Goal: Transaction & Acquisition: Purchase product/service

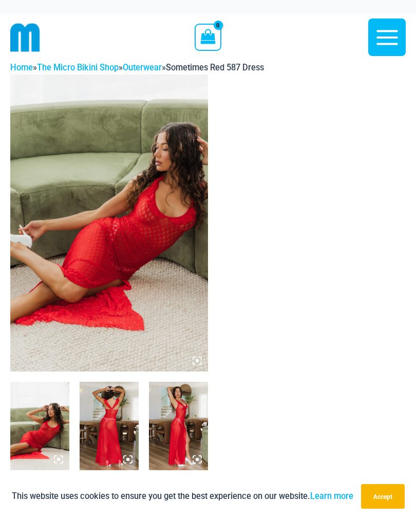
click at [176, 420] on img at bounding box center [178, 426] width 59 height 88
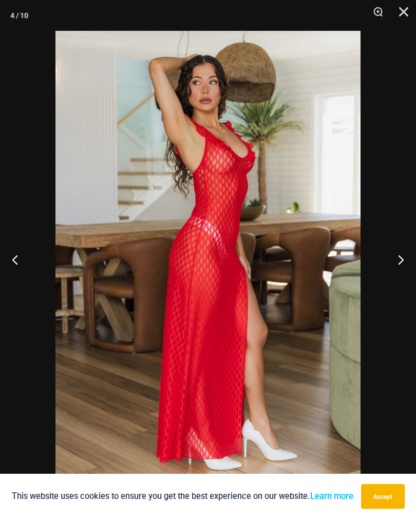
click at [19, 262] on button "Previous" at bounding box center [19, 259] width 39 height 51
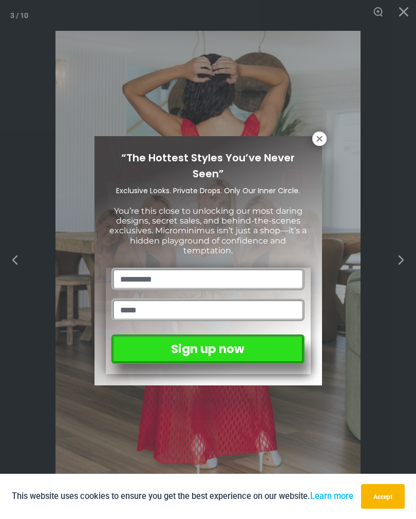
click at [315, 138] on icon at bounding box center [319, 138] width 9 height 9
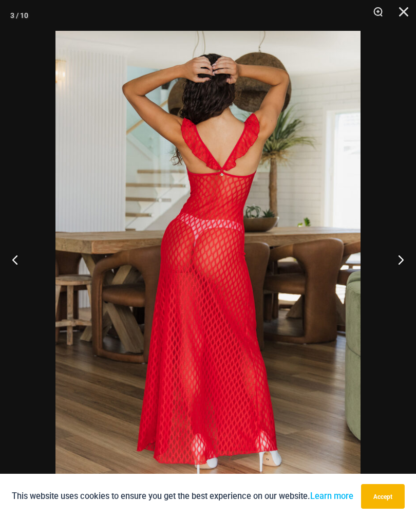
click at [407, 7] on button "Close" at bounding box center [401, 15] width 26 height 31
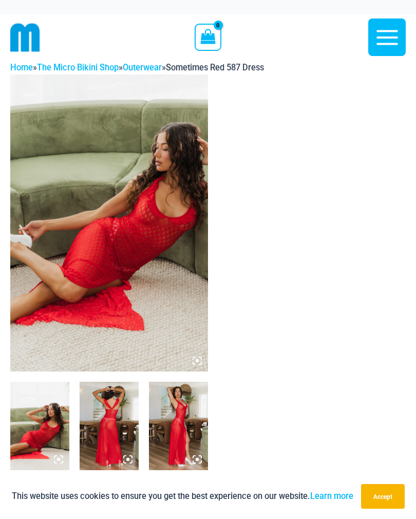
click at [113, 440] on img at bounding box center [109, 426] width 59 height 88
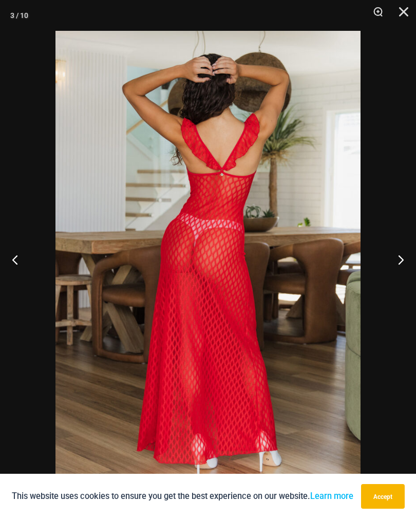
click at [25, 255] on button "Previous" at bounding box center [19, 259] width 39 height 51
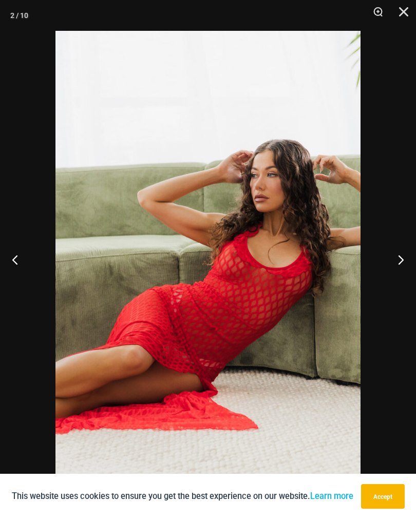
click at [379, 501] on button "Accept" at bounding box center [383, 496] width 44 height 25
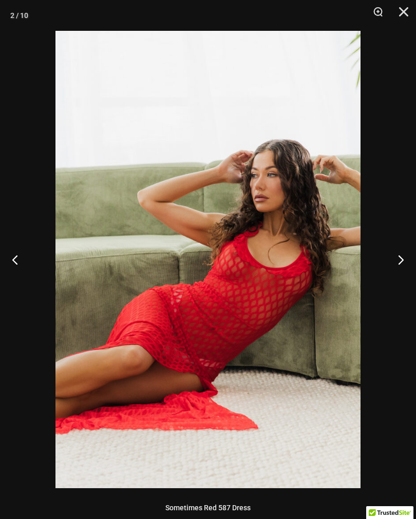
click at [401, 5] on button "Close" at bounding box center [401, 15] width 26 height 31
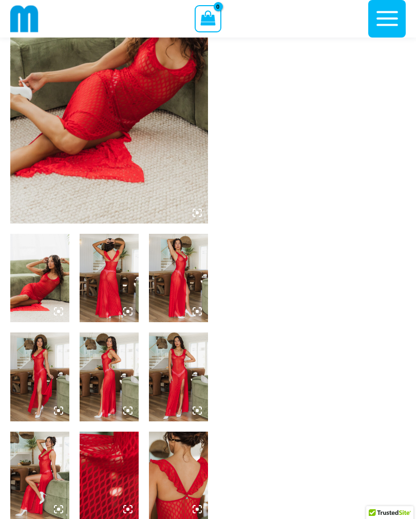
scroll to position [144, 0]
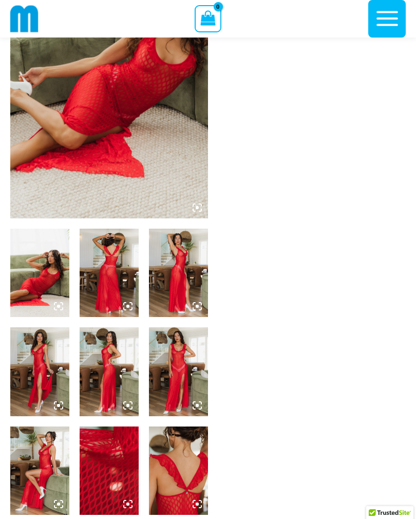
click at [50, 372] on img at bounding box center [39, 372] width 59 height 88
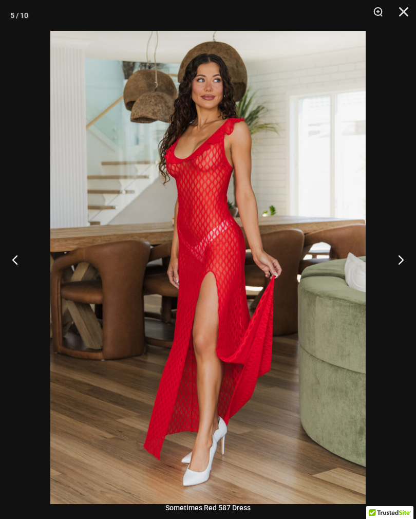
click at [399, 271] on button "Next" at bounding box center [397, 259] width 39 height 51
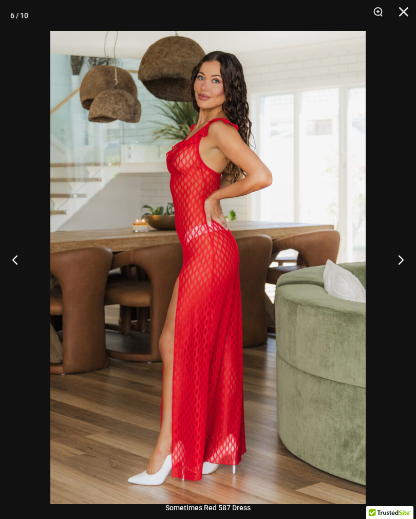
click at [396, 274] on button "Next" at bounding box center [397, 259] width 39 height 51
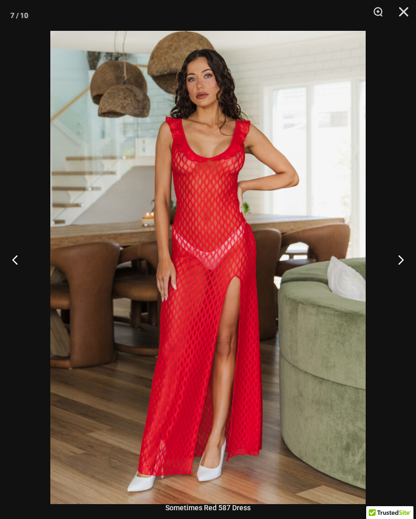
click at [395, 274] on button "Next" at bounding box center [397, 259] width 39 height 51
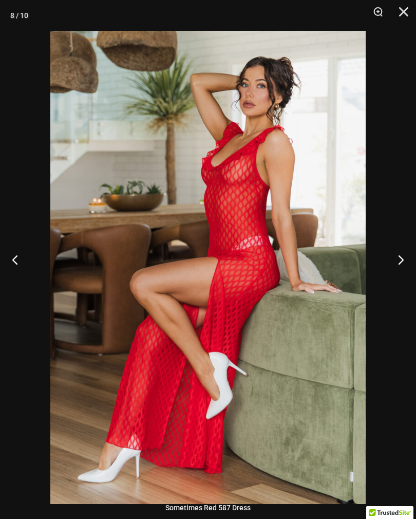
click at [397, 273] on button "Next" at bounding box center [397, 259] width 39 height 51
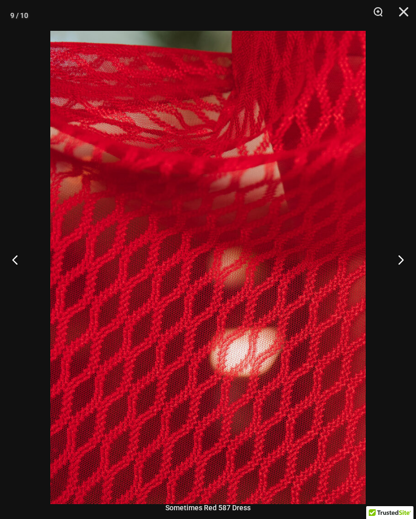
click at [410, 270] on button "Next" at bounding box center [397, 259] width 39 height 51
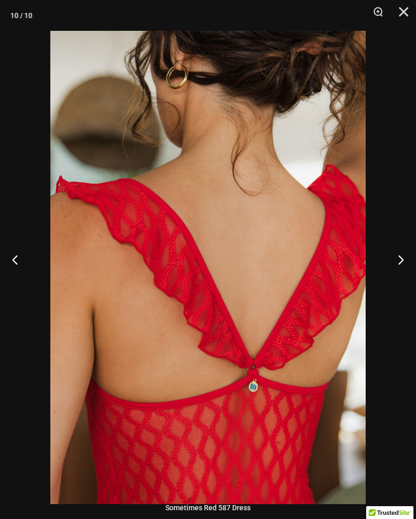
click at [410, 271] on button "Next" at bounding box center [397, 259] width 39 height 51
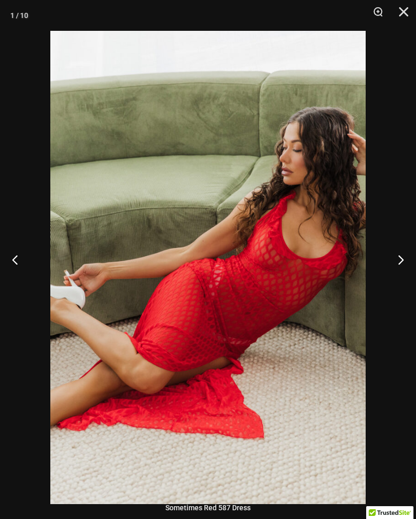
click at [412, 265] on button "Next" at bounding box center [397, 259] width 39 height 51
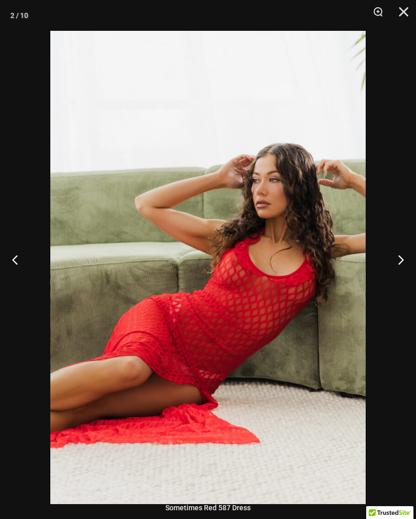
click at [407, 266] on button "Next" at bounding box center [397, 259] width 39 height 51
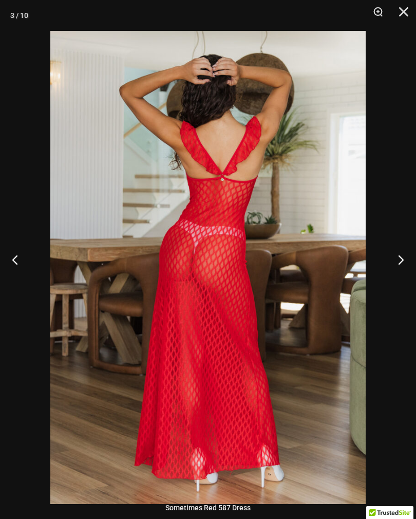
click at [406, 265] on button "Next" at bounding box center [397, 259] width 39 height 51
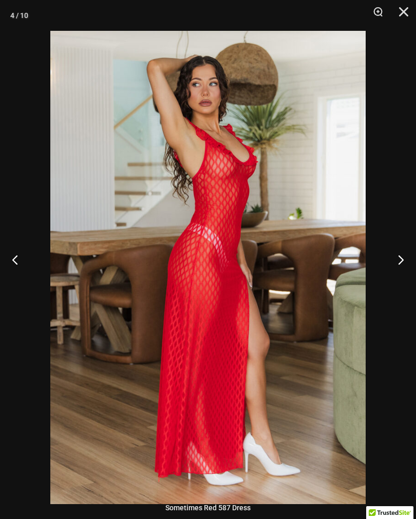
click at [401, 265] on button "Next" at bounding box center [397, 259] width 39 height 51
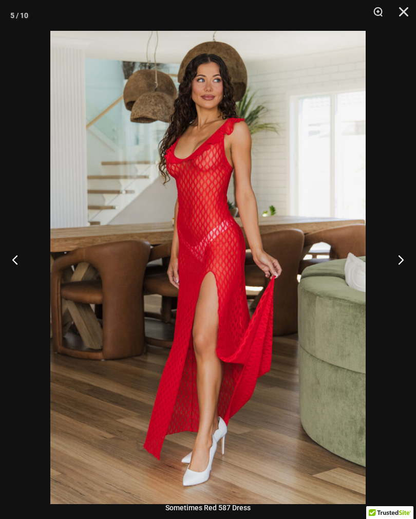
click at [401, 15] on button "Close" at bounding box center [401, 15] width 26 height 31
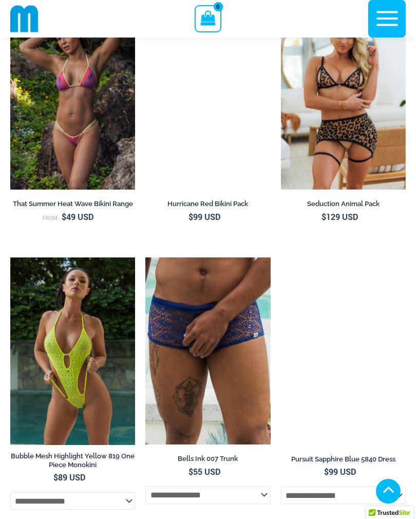
scroll to position [2351, 0]
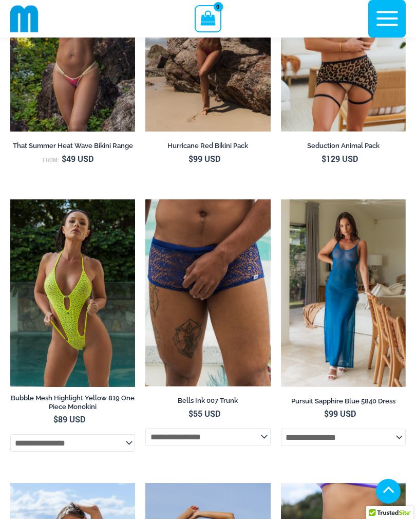
click at [281, 200] on img at bounding box center [281, 200] width 0 height 0
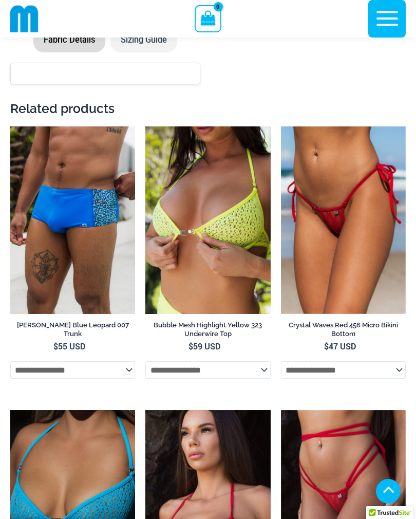
scroll to position [1279, 0]
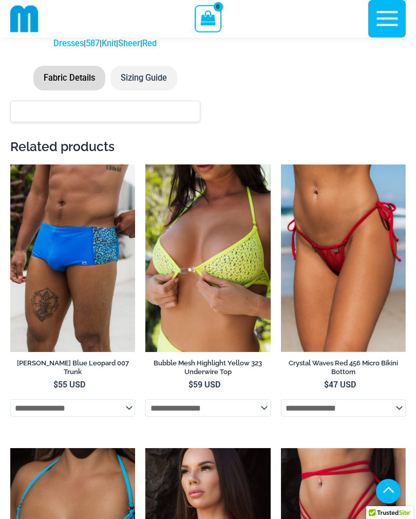
click at [382, 16] on icon "button" at bounding box center [388, 19] width 26 height 26
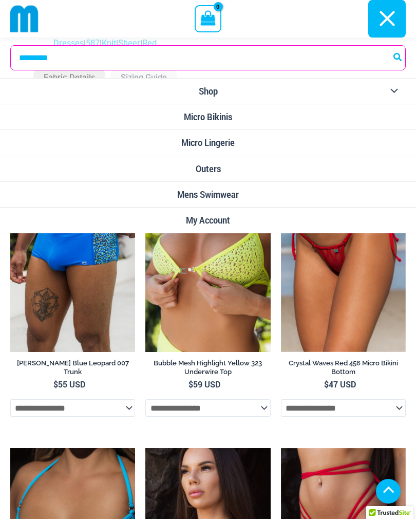
click at [226, 147] on span "Micro Lingerie" at bounding box center [208, 142] width 53 height 11
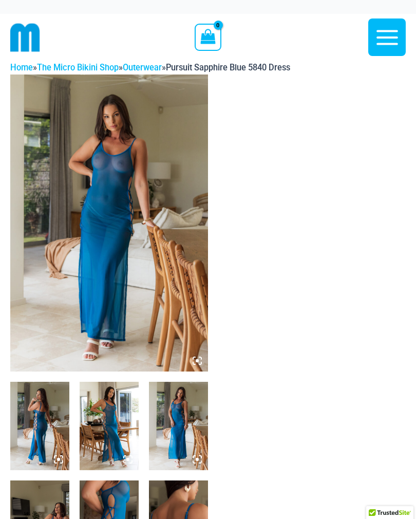
click at [85, 294] on img at bounding box center [109, 223] width 198 height 297
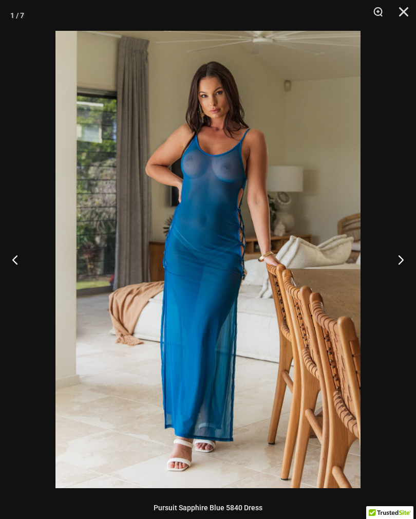
click at [400, 263] on button "Next" at bounding box center [397, 259] width 39 height 51
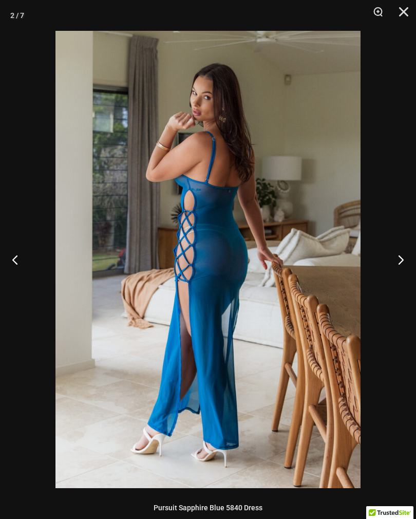
click at [401, 266] on button "Next" at bounding box center [397, 259] width 39 height 51
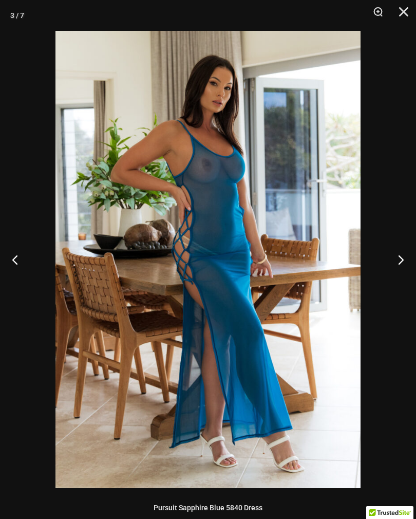
click at [409, 263] on button "Next" at bounding box center [397, 259] width 39 height 51
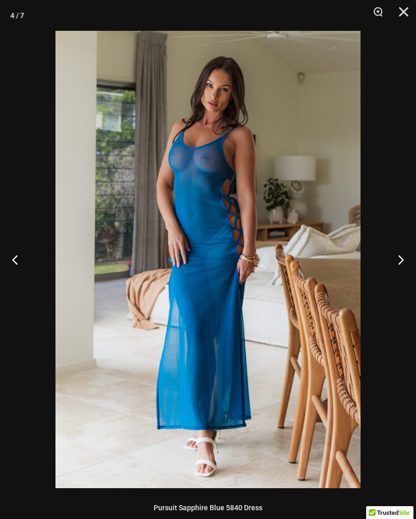
click at [410, 263] on button "Next" at bounding box center [397, 259] width 39 height 51
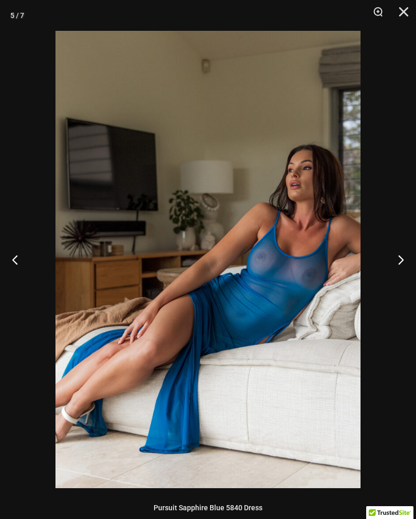
click at [410, 263] on button "Next" at bounding box center [397, 259] width 39 height 51
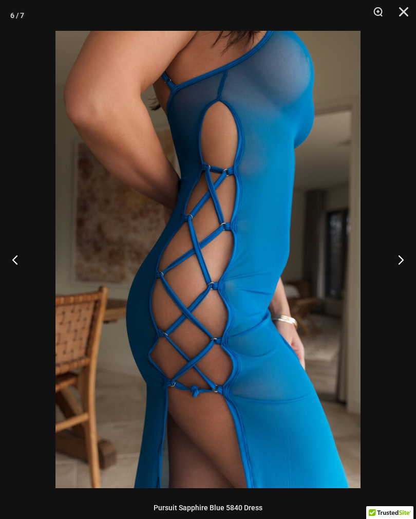
click at [409, 259] on button "Next" at bounding box center [397, 259] width 39 height 51
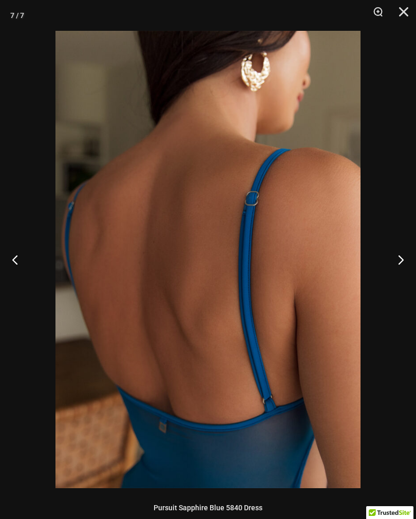
click at [411, 266] on button "Next" at bounding box center [397, 259] width 39 height 51
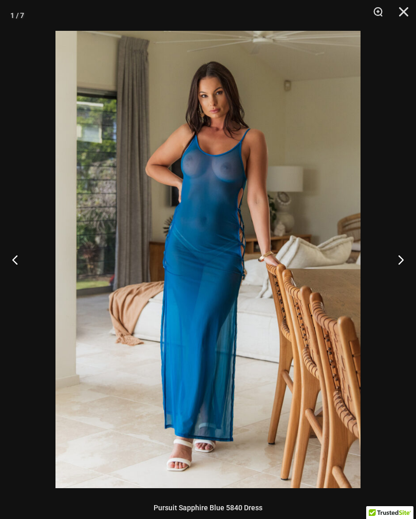
click at [410, 263] on button "Next" at bounding box center [397, 259] width 39 height 51
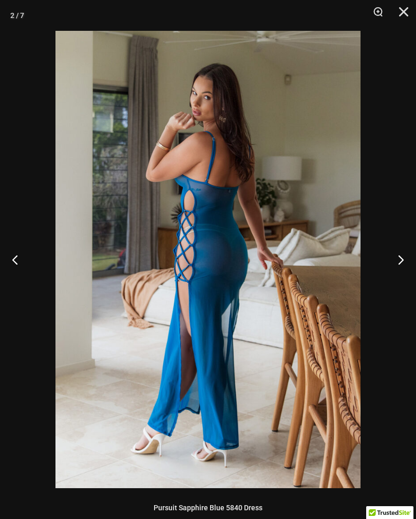
click at [410, 261] on button "Next" at bounding box center [397, 259] width 39 height 51
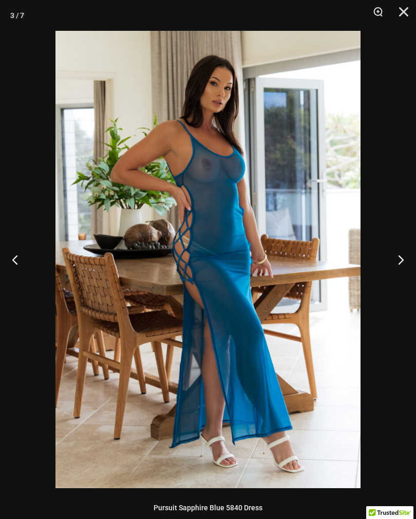
click at [409, 261] on button "Next" at bounding box center [397, 259] width 39 height 51
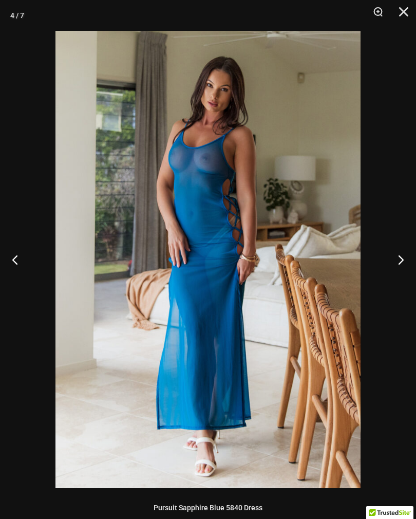
click at [410, 261] on button "Next" at bounding box center [397, 259] width 39 height 51
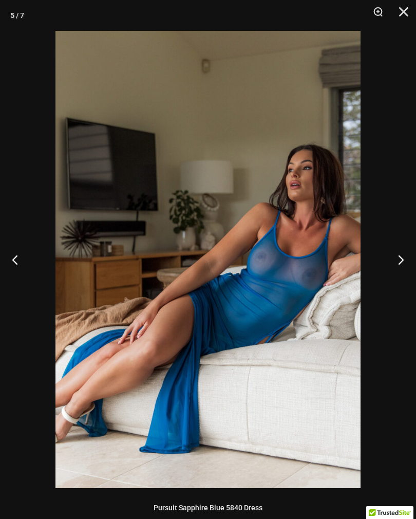
click at [409, 263] on button "Next" at bounding box center [397, 259] width 39 height 51
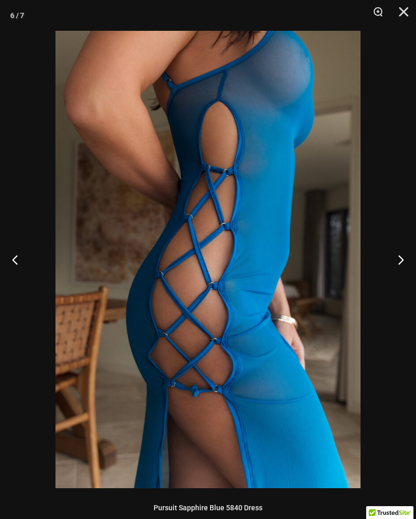
click at [408, 16] on button "Close" at bounding box center [401, 15] width 26 height 31
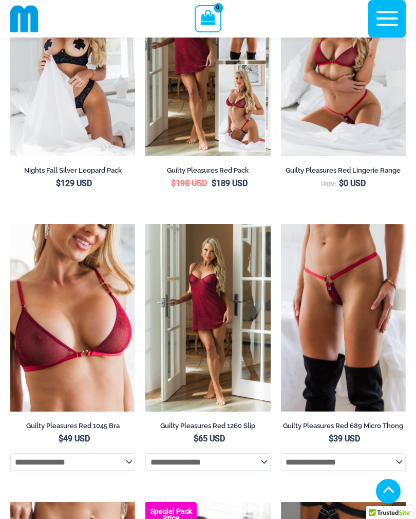
scroll to position [289, 0]
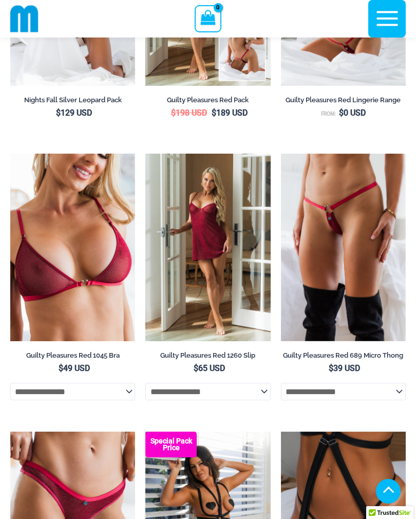
click at [281, 154] on img at bounding box center [281, 154] width 0 height 0
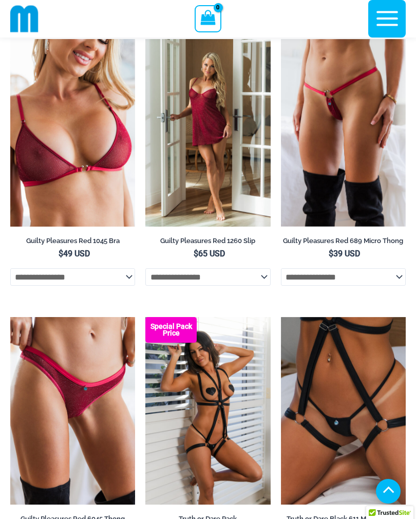
scroll to position [526, 0]
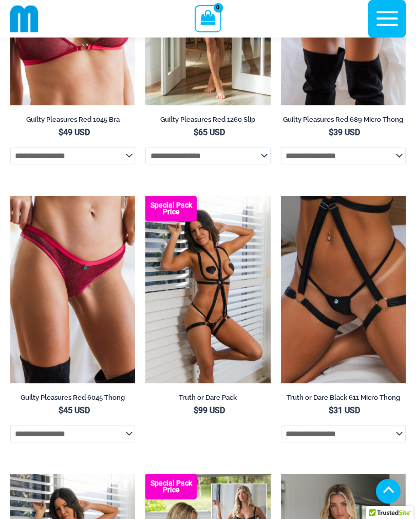
click at [10, 196] on img at bounding box center [10, 196] width 0 height 0
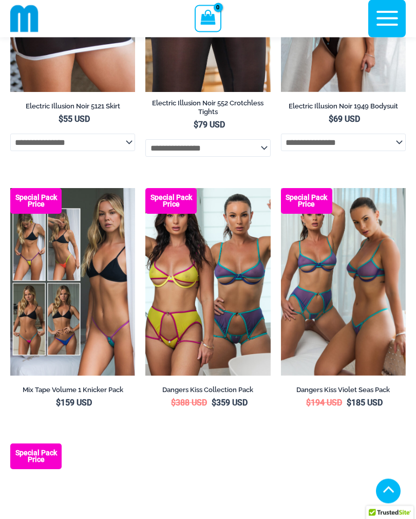
scroll to position [2475, 0]
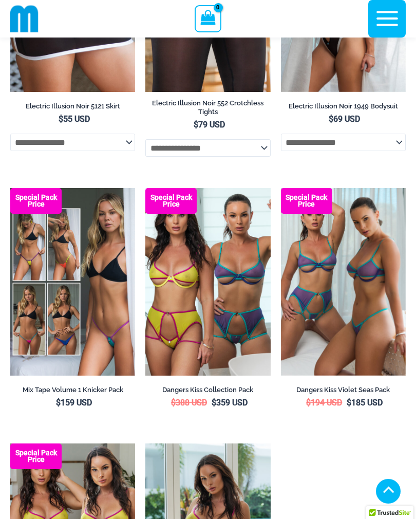
click at [146, 188] on img at bounding box center [146, 188] width 0 height 0
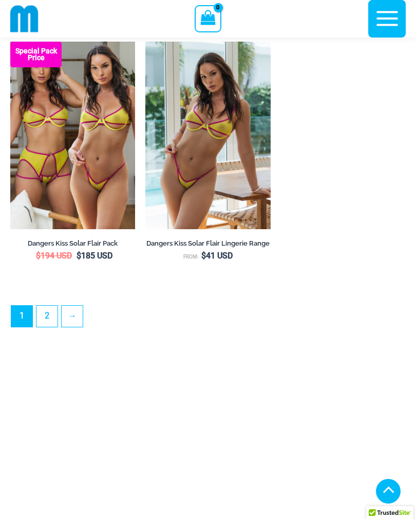
scroll to position [2876, 0]
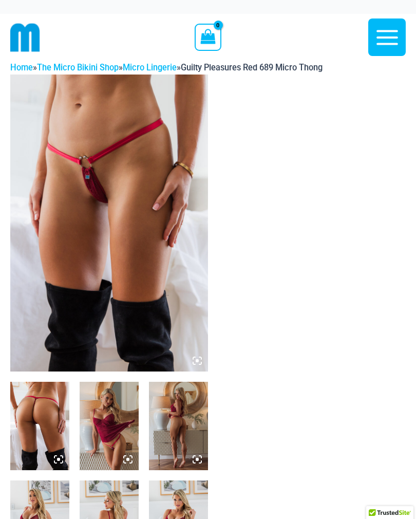
click at [48, 425] on img at bounding box center [39, 426] width 59 height 88
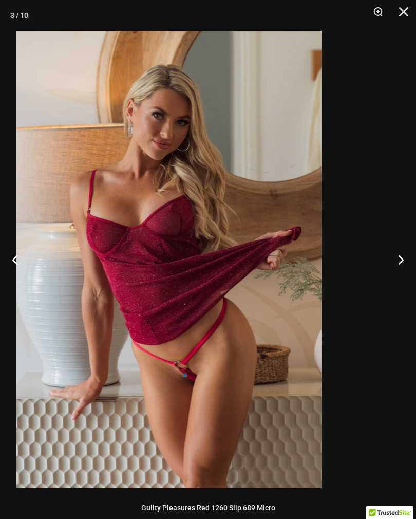
click at [104, 362] on img at bounding box center [168, 260] width 305 height 458
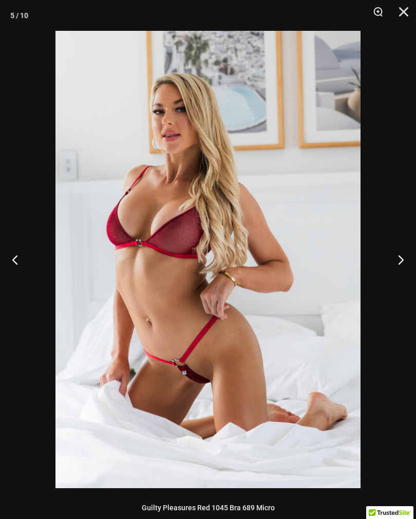
click at [90, 358] on img at bounding box center [208, 260] width 305 height 458
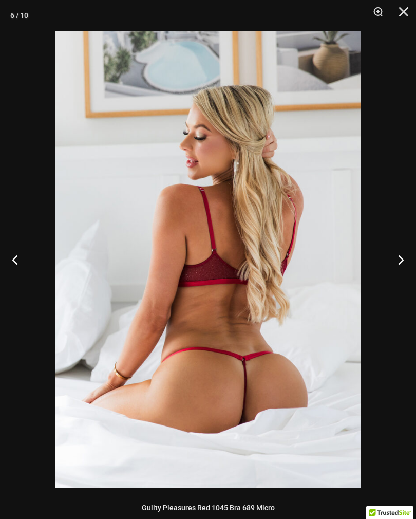
click at [397, 9] on button "Close" at bounding box center [401, 15] width 26 height 31
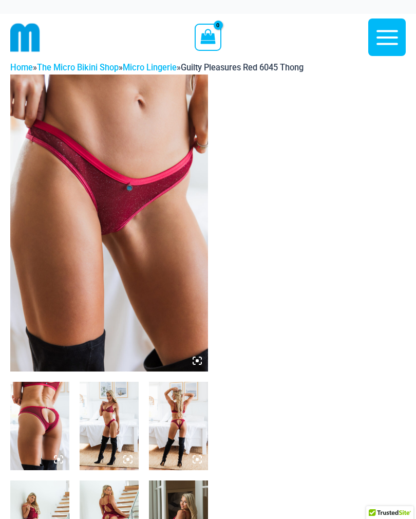
click at [85, 328] on img at bounding box center [109, 223] width 198 height 297
click at [113, 432] on img at bounding box center [109, 426] width 59 height 88
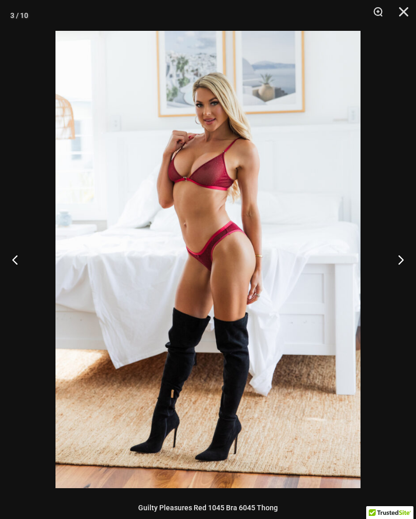
click at [405, 21] on button "Close" at bounding box center [401, 15] width 26 height 31
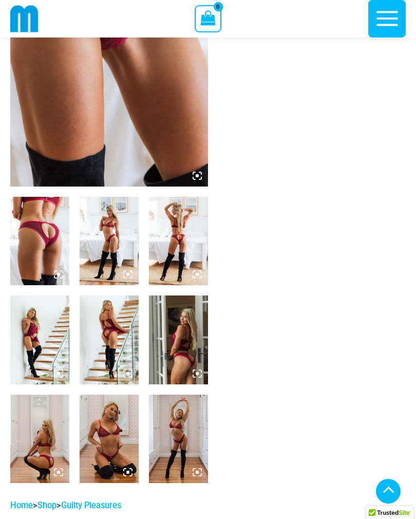
scroll to position [167, 0]
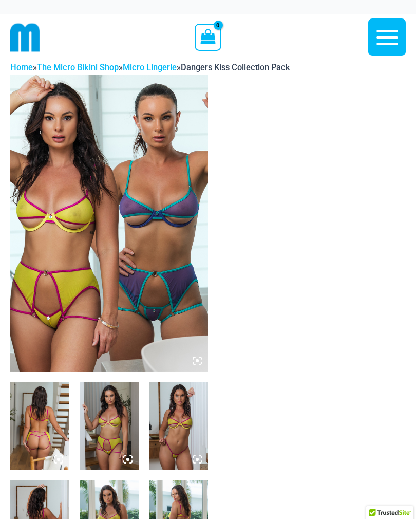
click at [73, 292] on img at bounding box center [109, 223] width 198 height 297
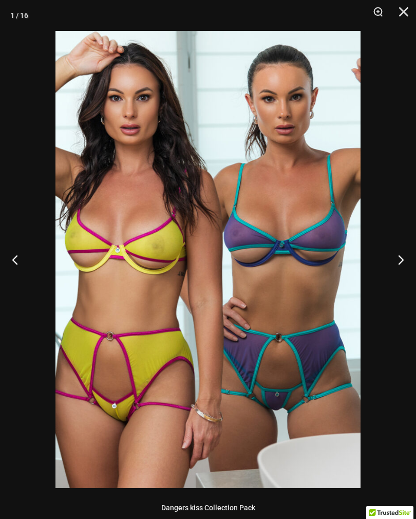
click at [389, 229] on div at bounding box center [208, 259] width 416 height 519
click at [393, 251] on div at bounding box center [208, 259] width 416 height 519
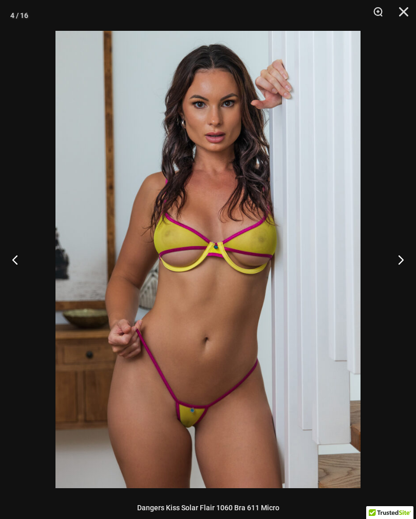
click at [403, 10] on button "Close" at bounding box center [401, 15] width 26 height 31
